Goal: Navigation & Orientation: Find specific page/section

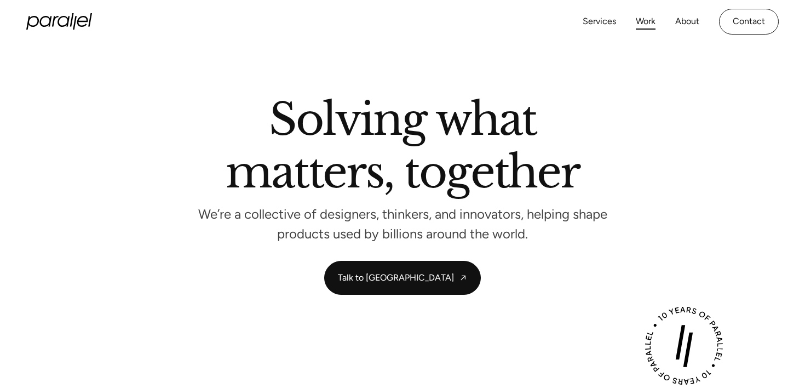
click at [641, 22] on link "Work" at bounding box center [646, 22] width 20 height 16
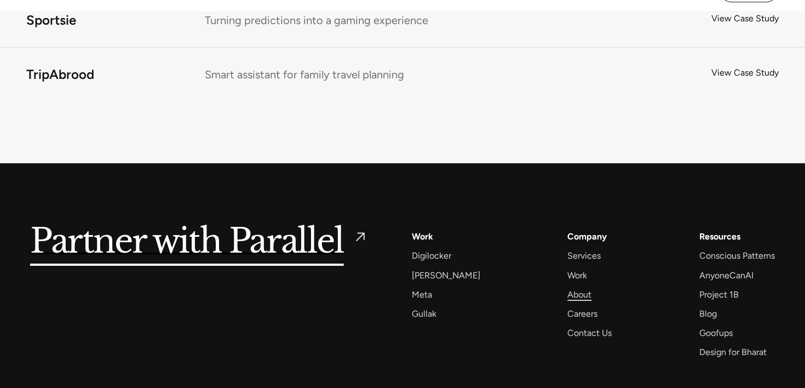
scroll to position [8372, 0]
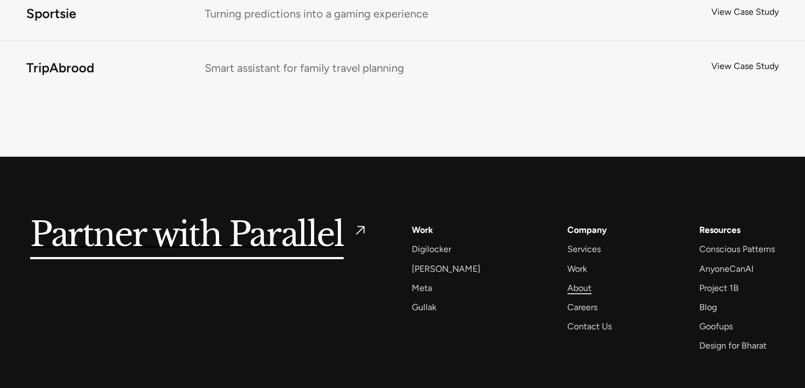
click at [568, 281] on div "About" at bounding box center [580, 288] width 24 height 15
